Goal: Use online tool/utility: Utilize a website feature to perform a specific function

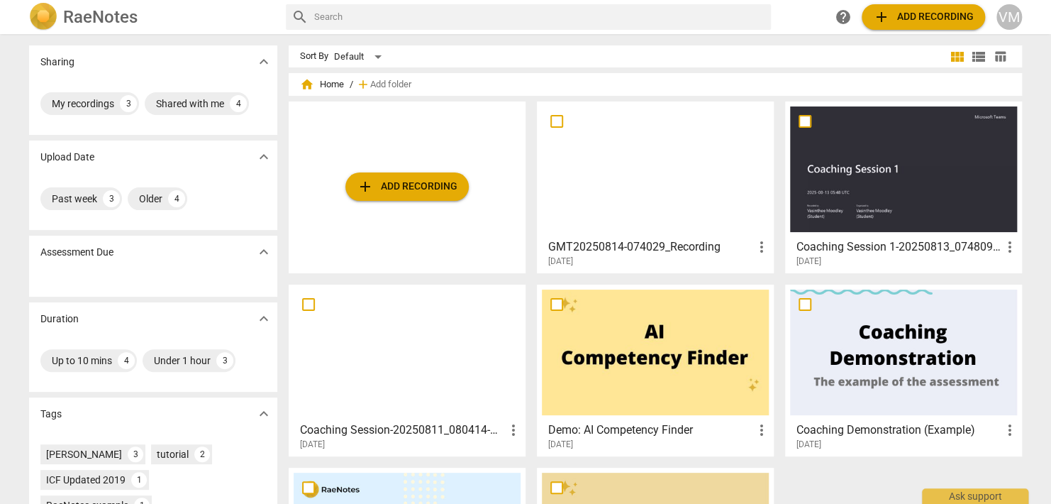
click at [435, 189] on span "add Add recording" at bounding box center [407, 186] width 101 height 17
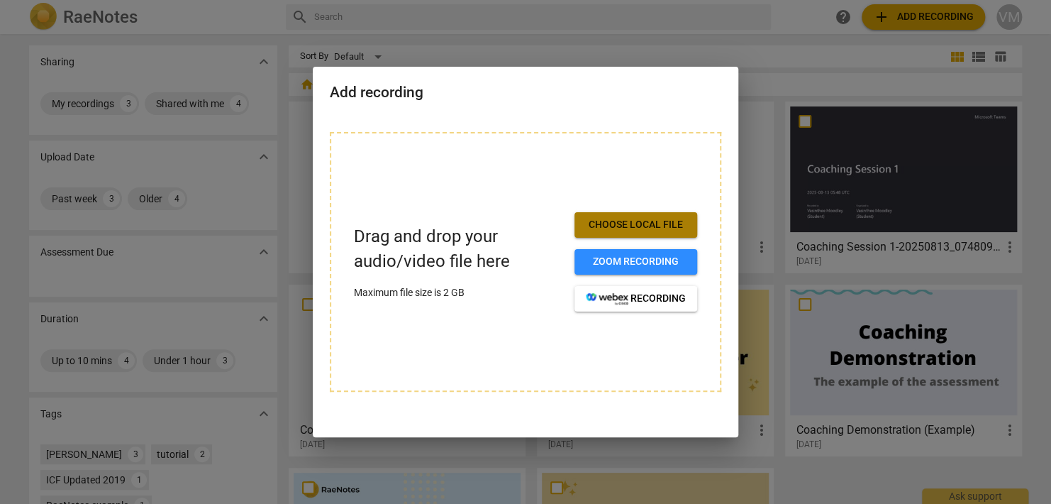
click at [606, 225] on span "Choose local file" at bounding box center [636, 225] width 100 height 14
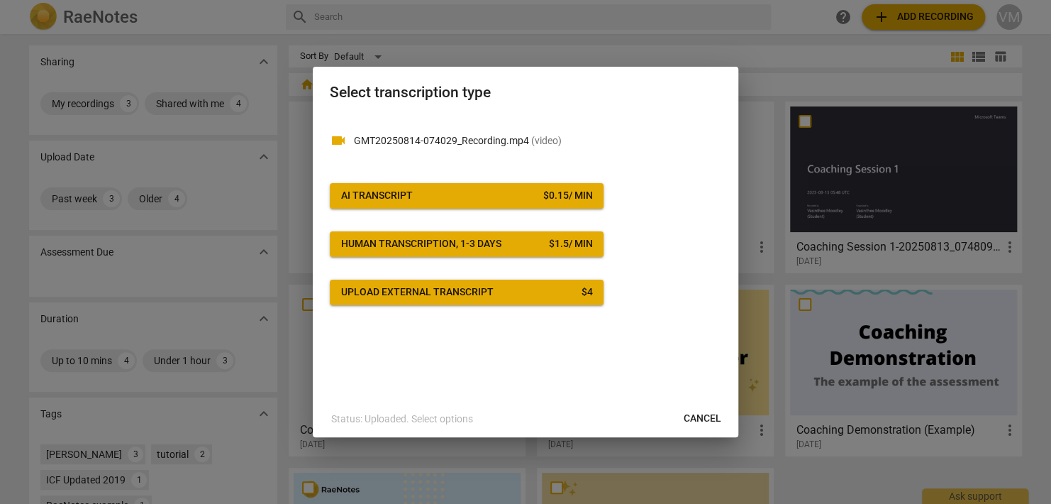
click at [697, 417] on span "Cancel" at bounding box center [703, 418] width 38 height 14
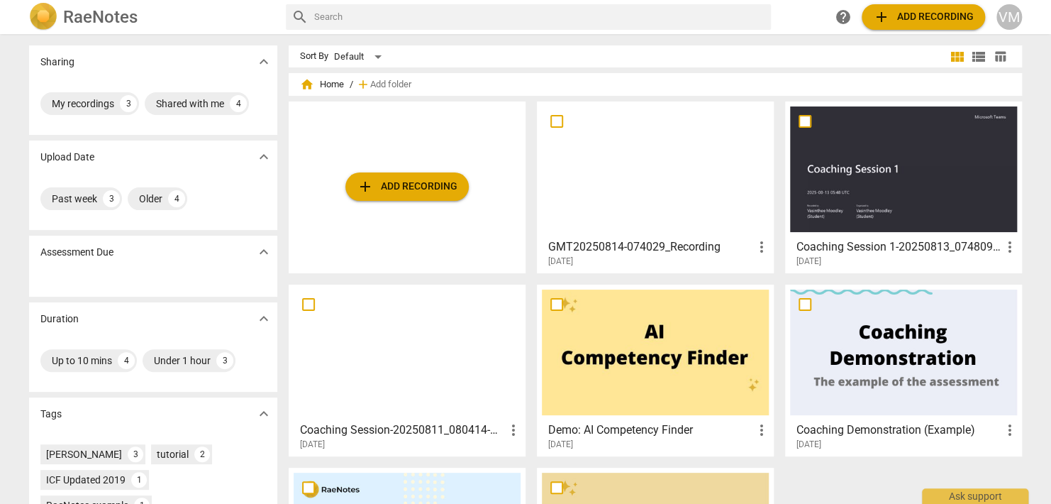
click at [646, 183] on div at bounding box center [655, 169] width 227 height 126
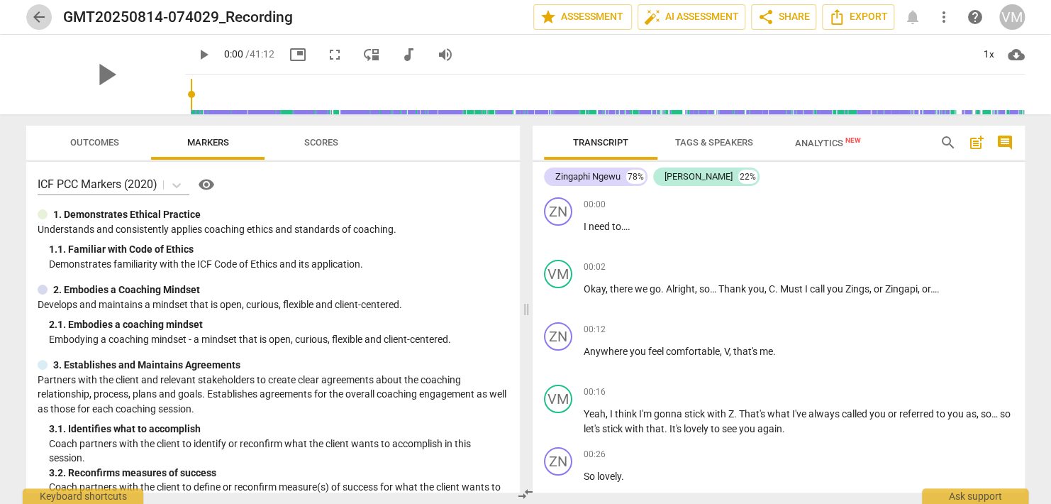
click at [38, 16] on span "arrow_back" at bounding box center [39, 17] width 17 height 17
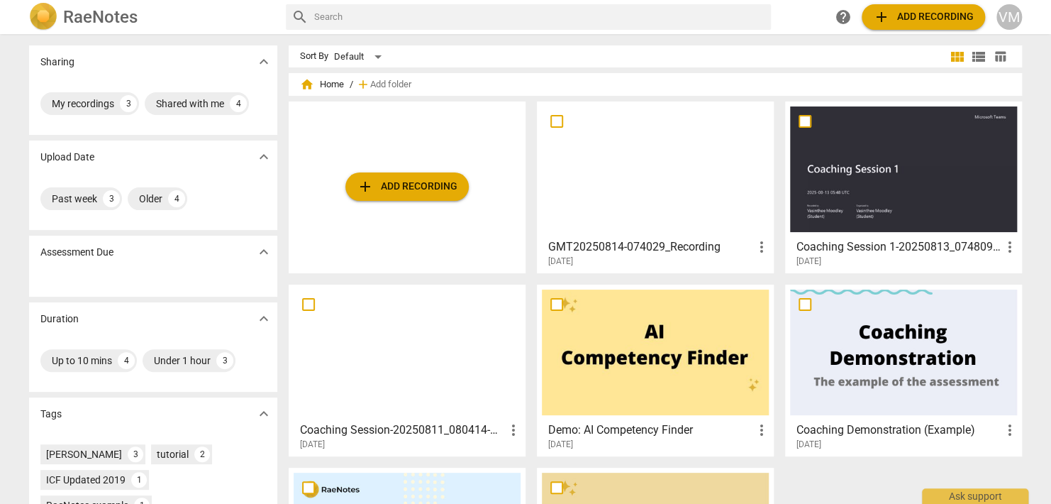
click at [359, 185] on span "add" at bounding box center [365, 186] width 17 height 17
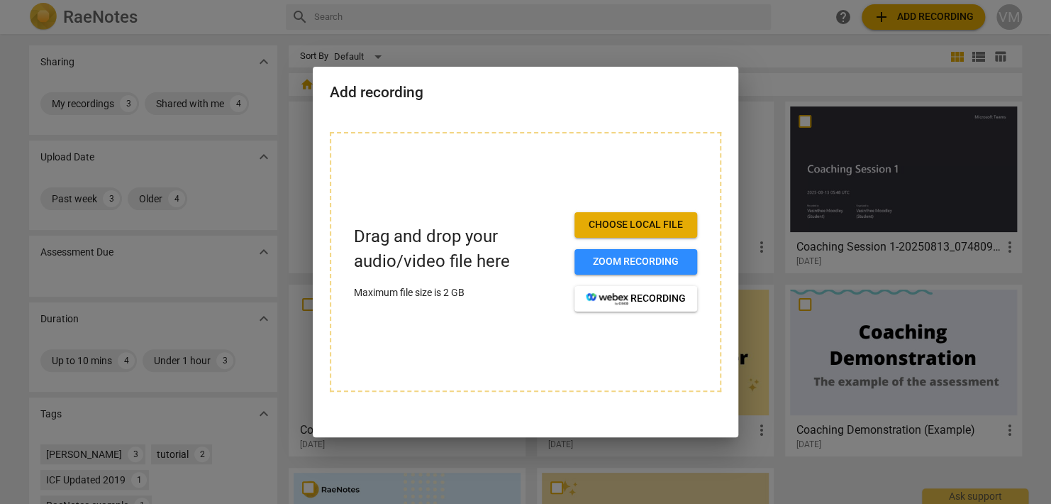
click at [662, 29] on div at bounding box center [525, 252] width 1051 height 504
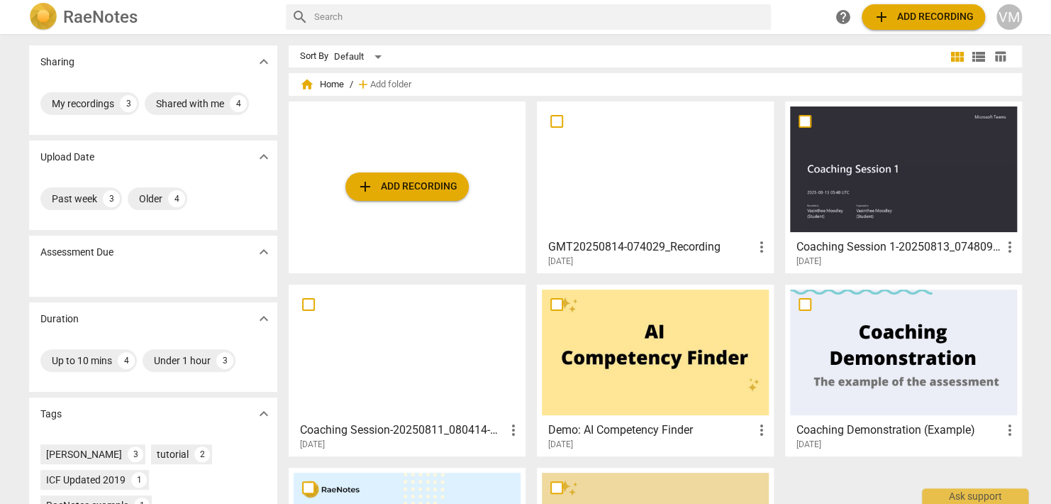
click at [656, 170] on div at bounding box center [655, 169] width 227 height 126
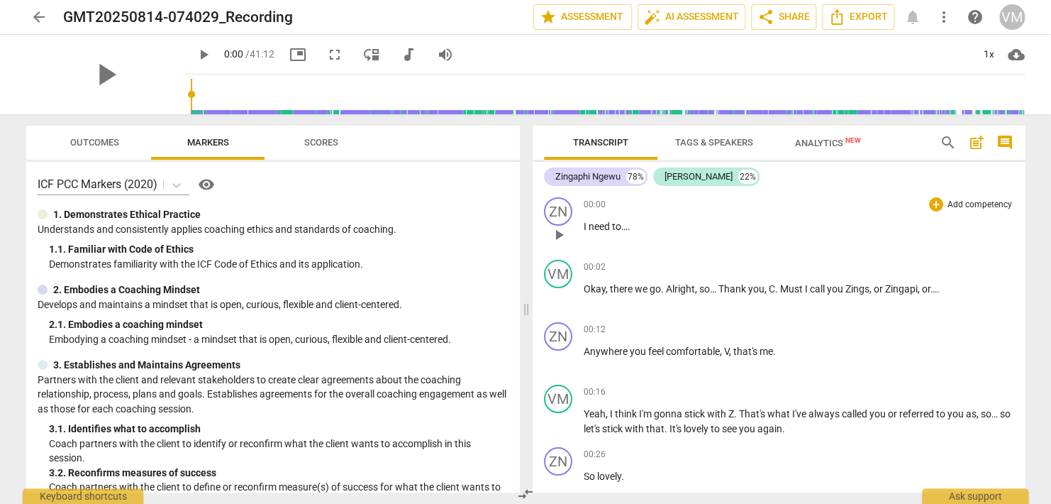
scroll to position [284, 0]
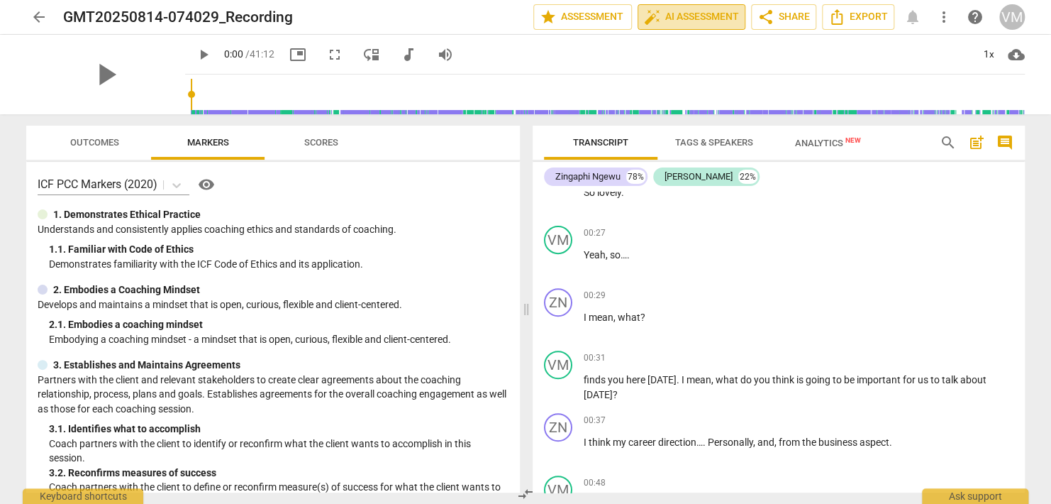
click at [680, 14] on span "auto_fix_high AI Assessment" at bounding box center [691, 17] width 95 height 17
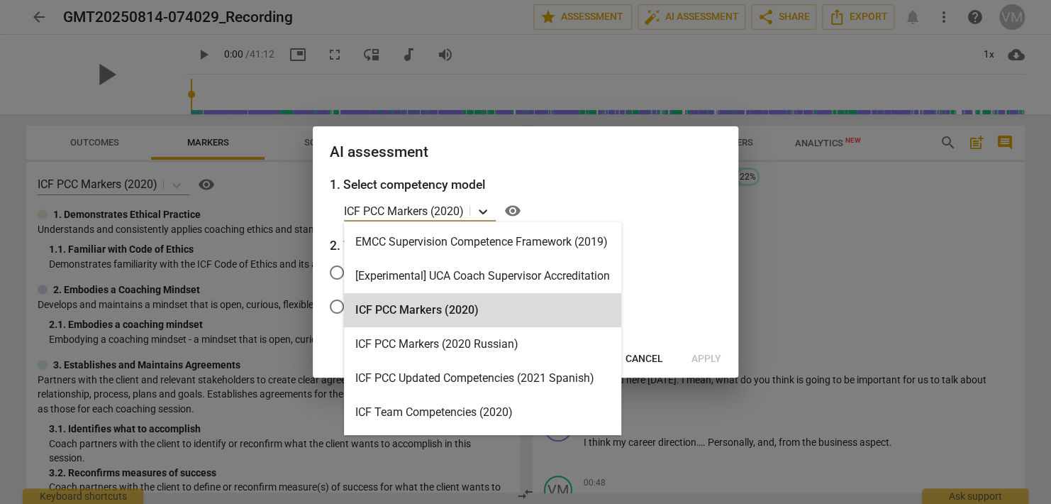
click at [485, 214] on icon at bounding box center [483, 211] width 14 height 14
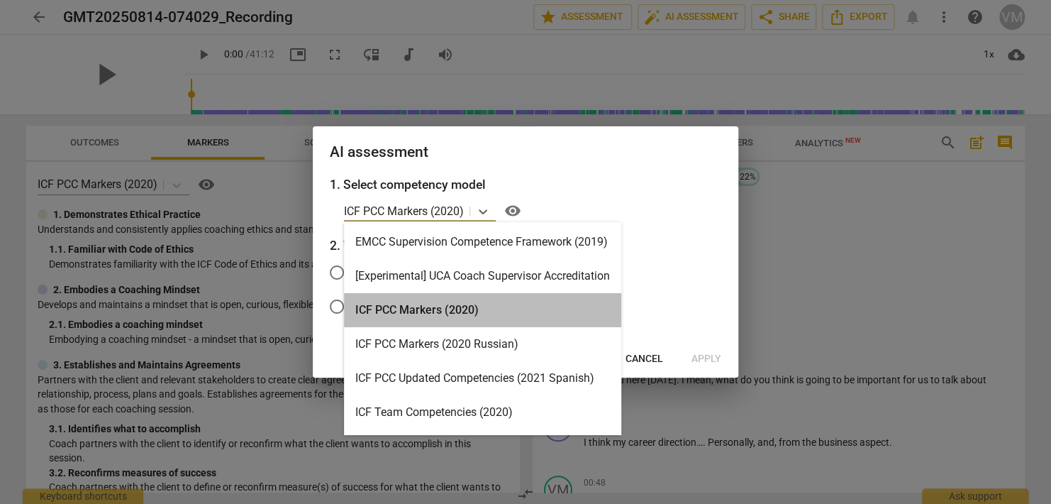
click at [386, 307] on div "ICF PCC Markers (2020)" at bounding box center [482, 310] width 277 height 34
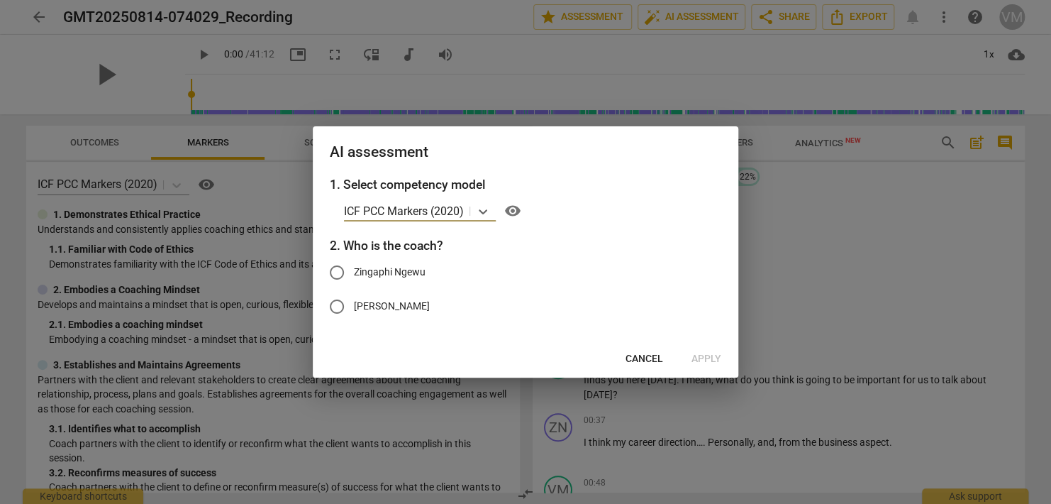
click at [336, 305] on input "[PERSON_NAME]" at bounding box center [337, 306] width 34 height 34
radio input "true"
click at [705, 360] on span "Apply" at bounding box center [707, 359] width 30 height 14
